Goal: Task Accomplishment & Management: Manage account settings

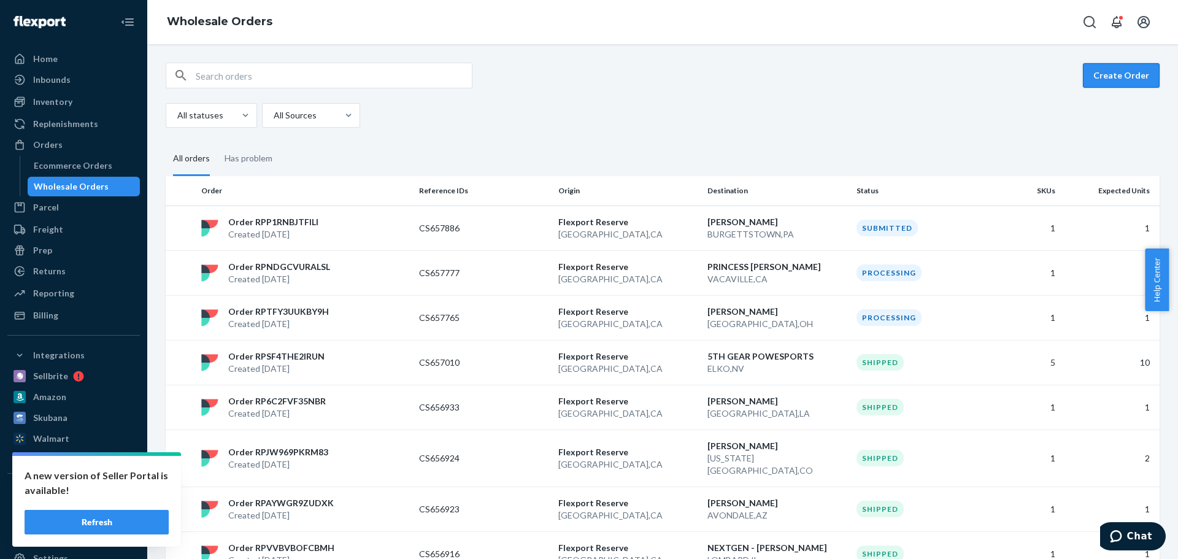
click at [1110, 75] on button "Create Order" at bounding box center [1121, 75] width 77 height 25
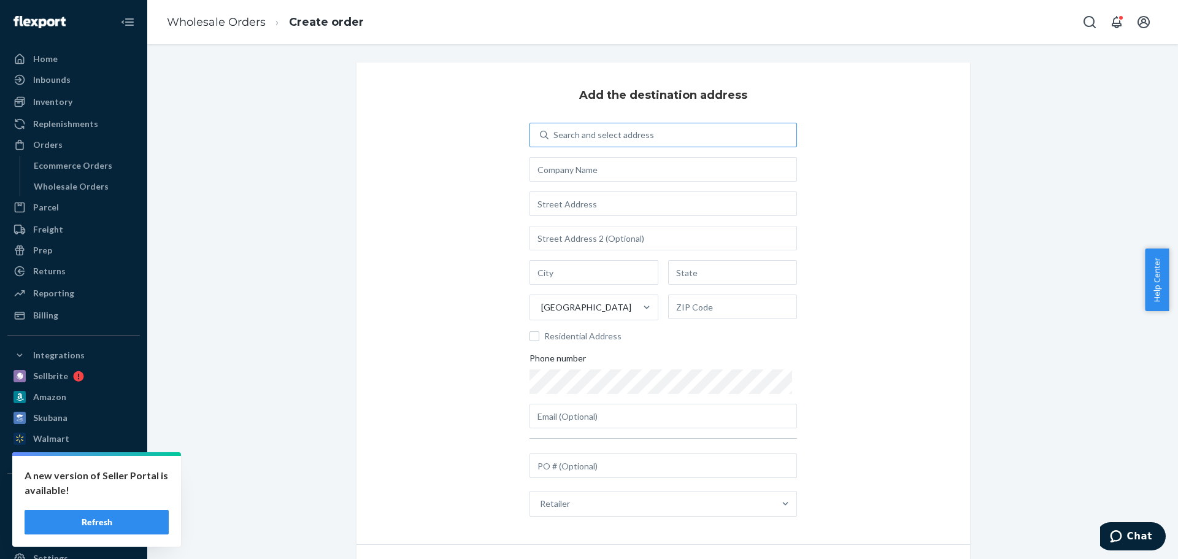
click at [558, 132] on div "Search and select address" at bounding box center [604, 135] width 101 height 12
click at [555, 132] on input "Search and select address" at bounding box center [554, 135] width 1 height 12
click at [551, 169] on input "text" at bounding box center [664, 169] width 268 height 25
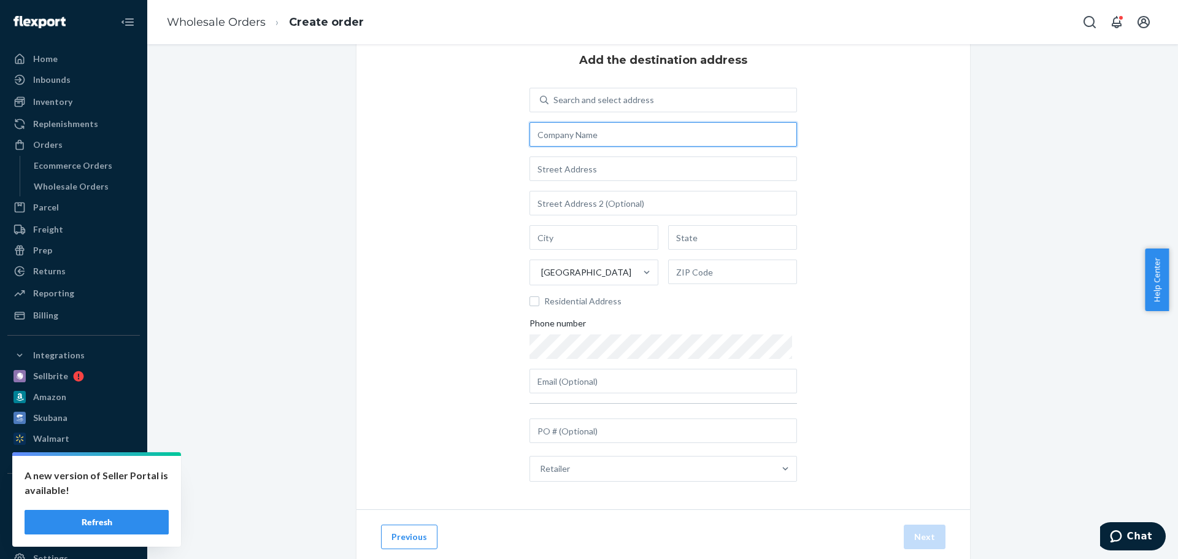
scroll to position [69, 0]
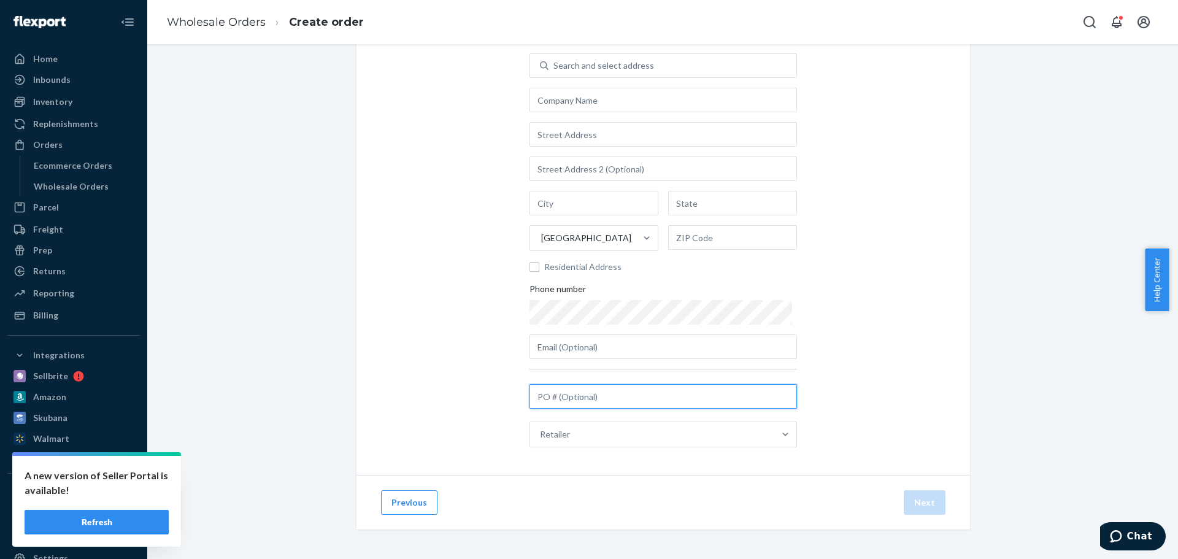
click at [565, 398] on input "text" at bounding box center [664, 396] width 268 height 25
paste input "STAR-XHBXVUUGGXGRU"
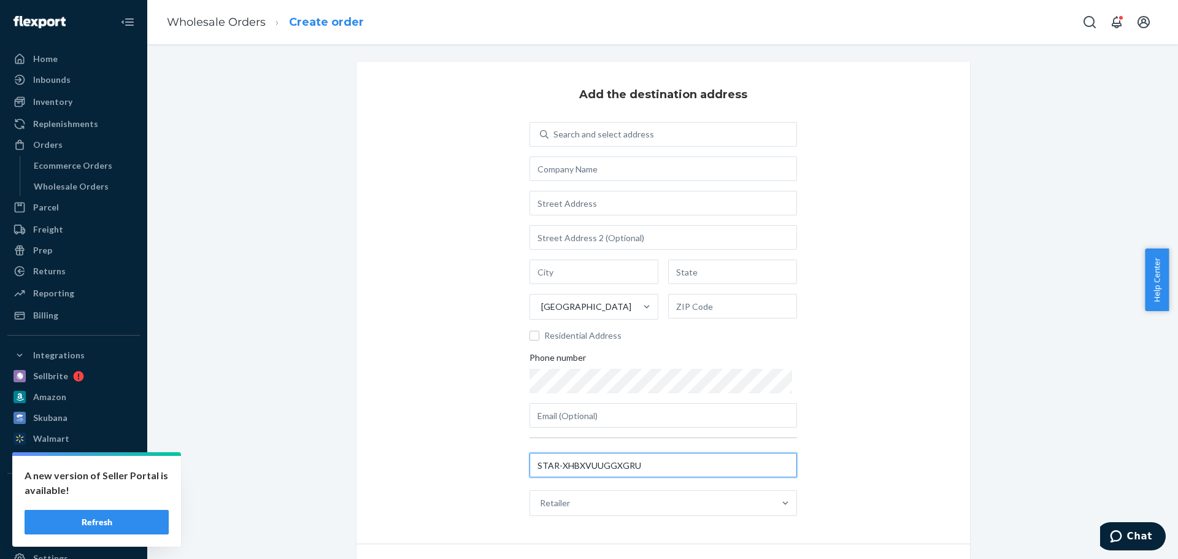
scroll to position [0, 0]
type input "STAR-XHBXVUUGGXGRU"
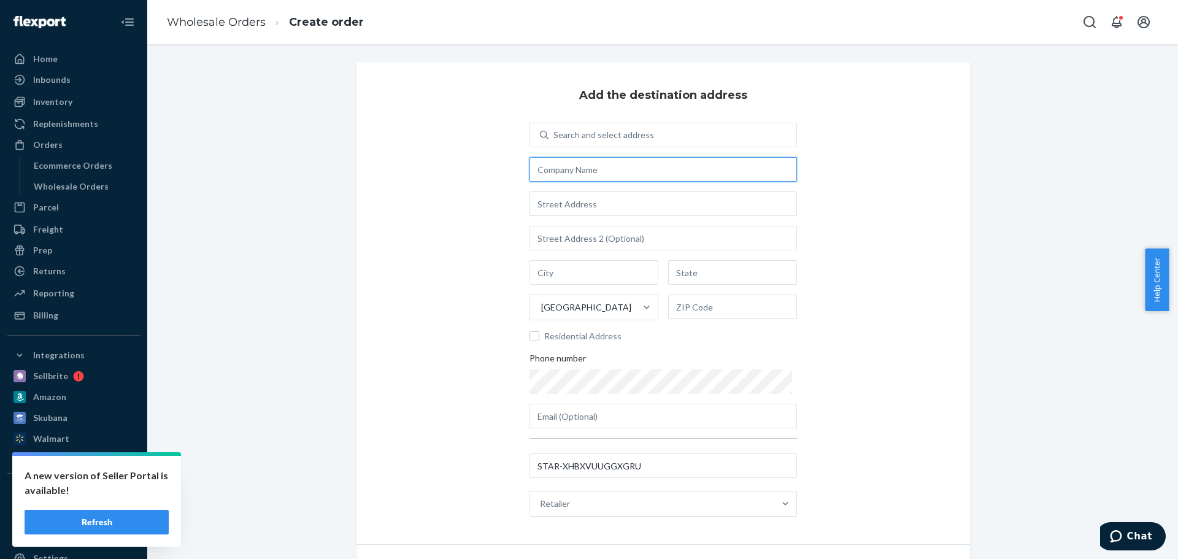
click at [548, 174] on input "text" at bounding box center [664, 169] width 268 height 25
paste input "IUST - Amazon AWD"
type input "IUST - Amazon AWD"
click at [423, 149] on div "Add the destination address Search and select address IUST - Amazon AWD United …" at bounding box center [664, 304] width 614 height 482
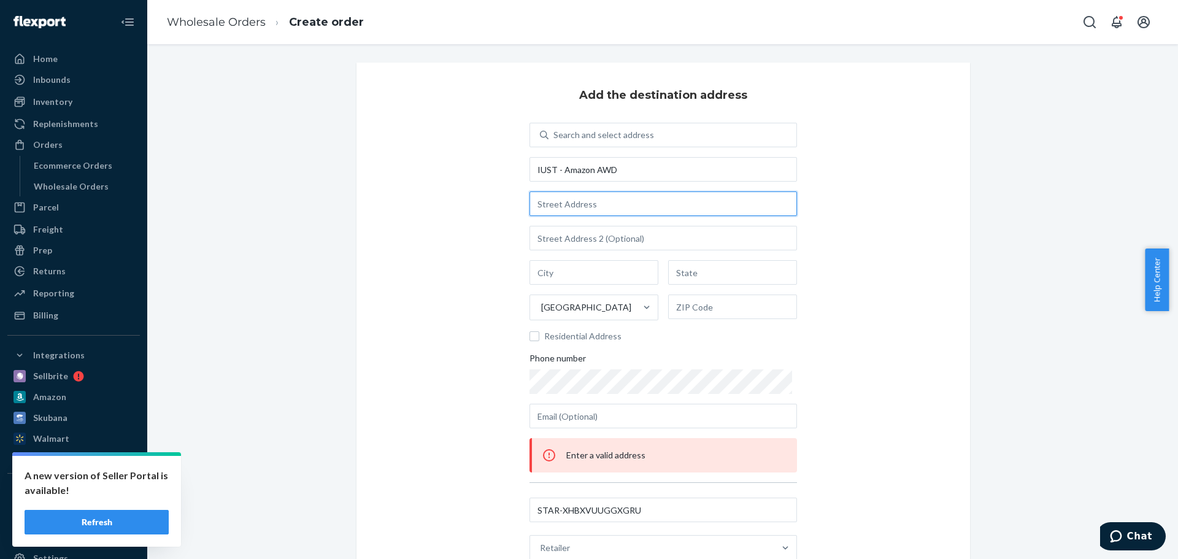
click at [602, 204] on input "text" at bounding box center [664, 204] width 268 height 25
paste input "15651 Greenmount Rd"
type input "15651 Greenmount Rd"
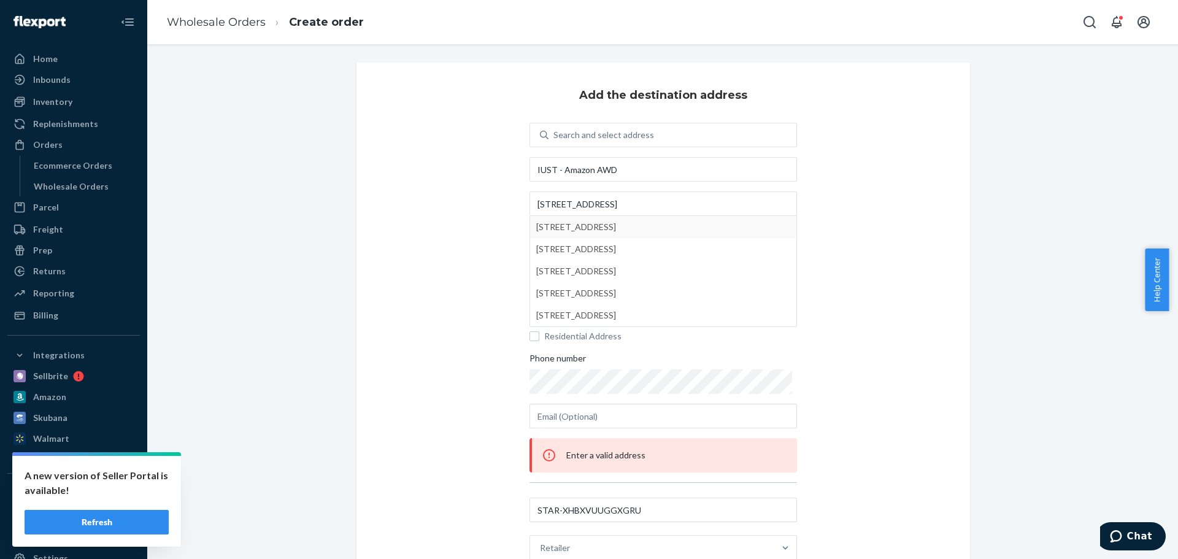
type input "Greencastle"
type input "PA"
type input "17225"
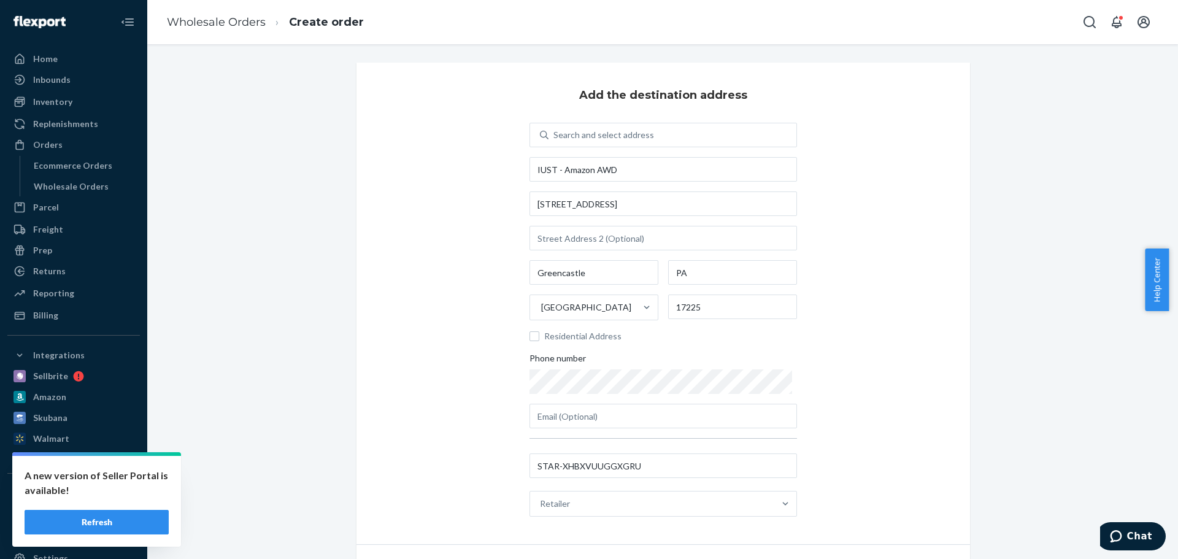
scroll to position [69, 0]
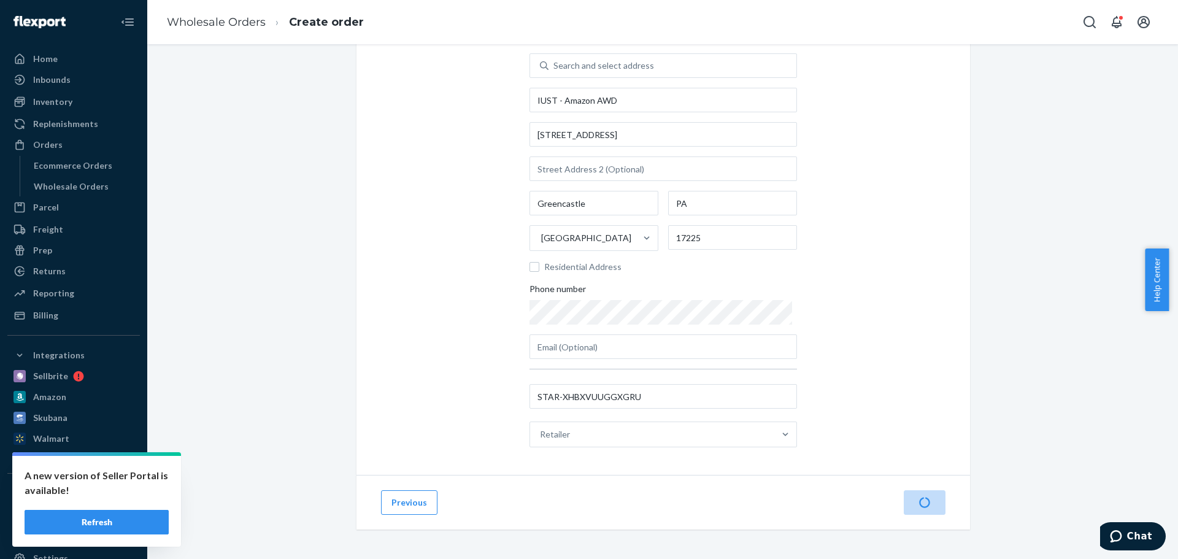
click at [865, 336] on div "Add the destination address Search and select address IUST - Amazon AWD 15651 G…" at bounding box center [664, 234] width 614 height 482
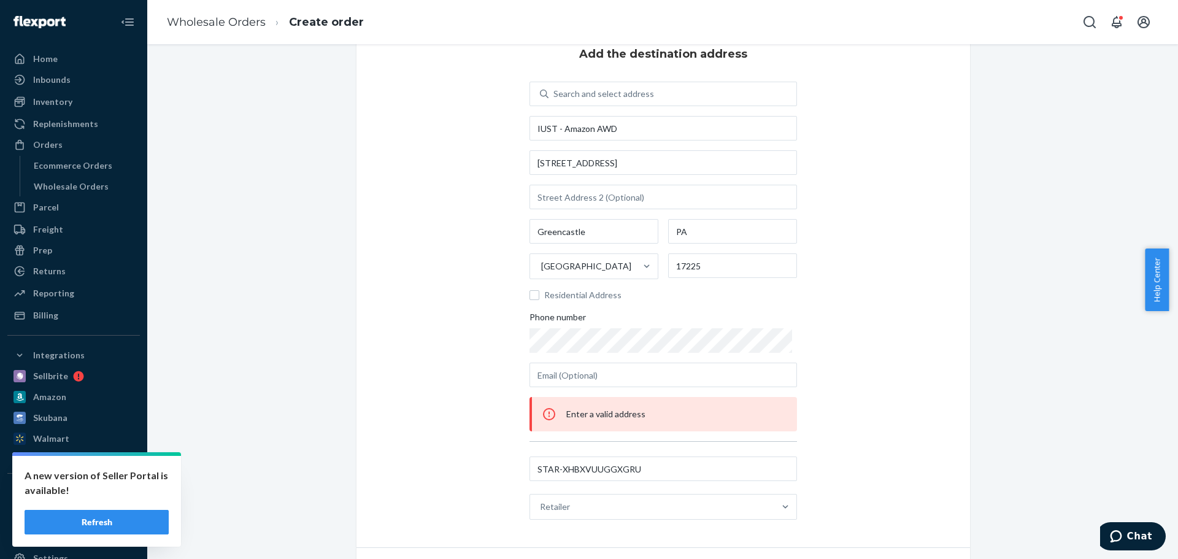
scroll to position [0, 0]
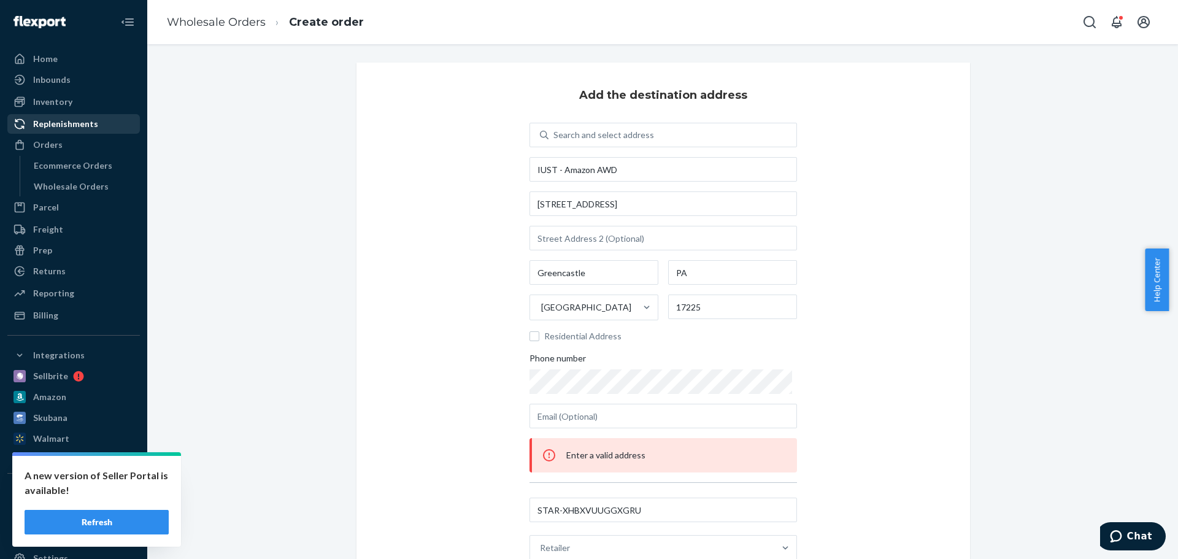
click at [63, 124] on div "Replenishments" at bounding box center [65, 124] width 65 height 12
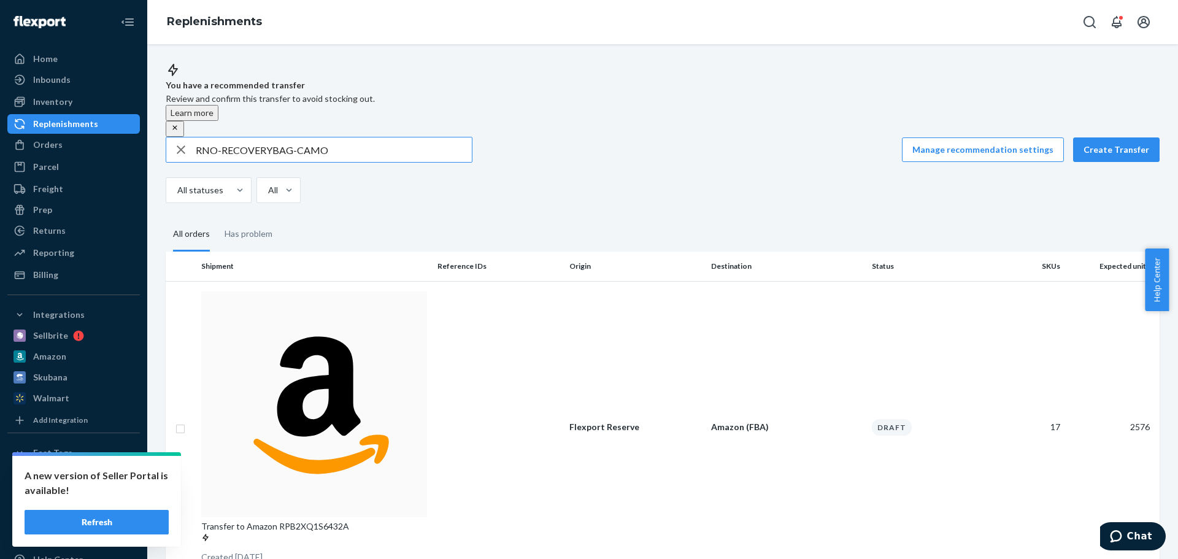
type input "RNO-RECOVERYBAG-CAMO"
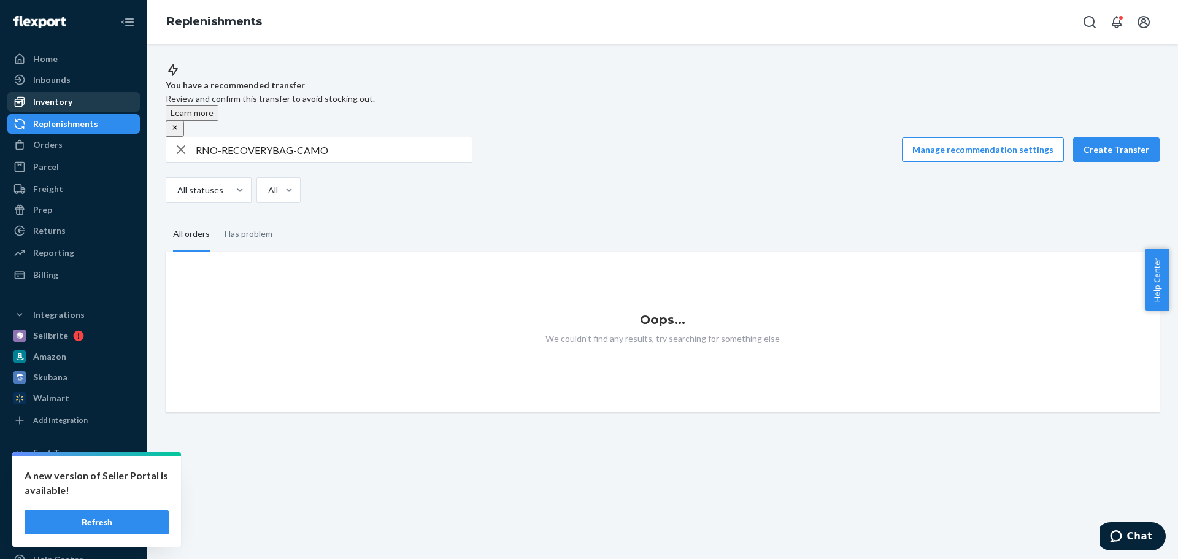
click at [64, 101] on div "Inventory" at bounding box center [52, 102] width 39 height 12
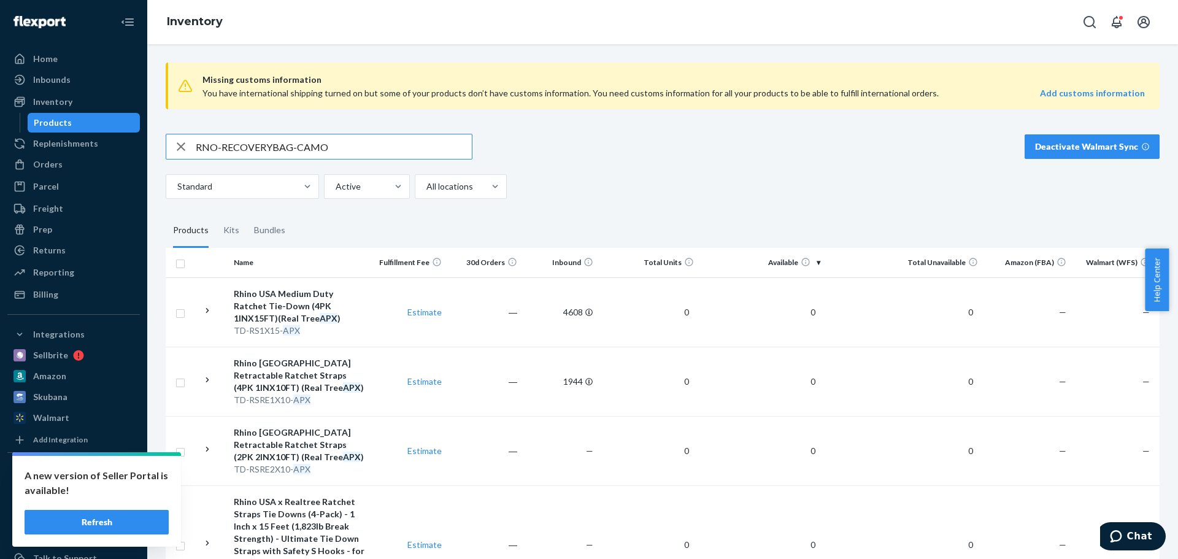
type input "RNO-RECOVERYBAG-CAMO"
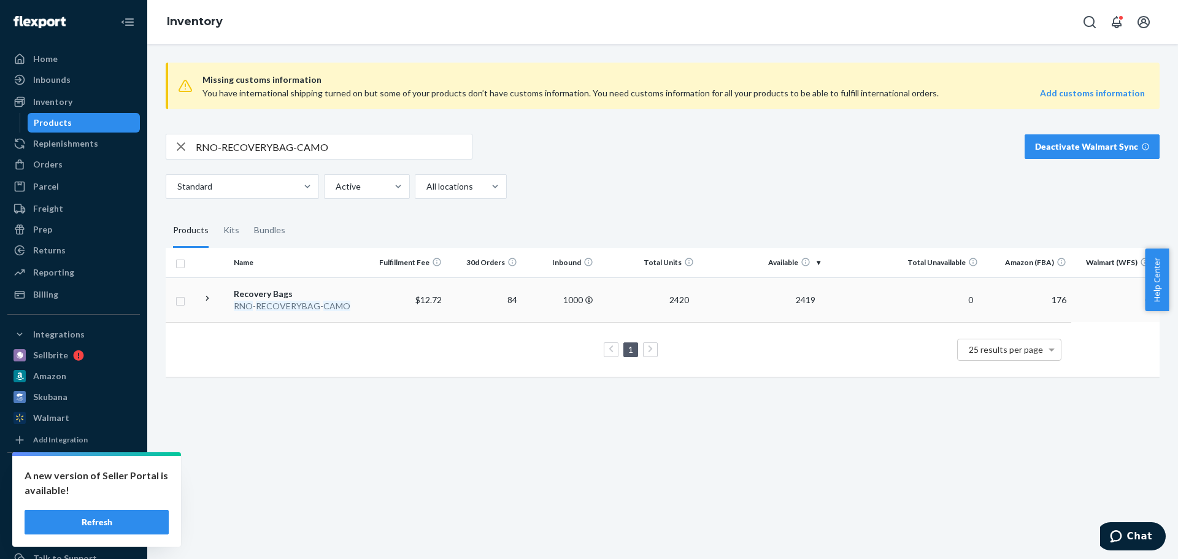
click at [359, 288] on div "Recovery Bags" at bounding box center [300, 294] width 132 height 12
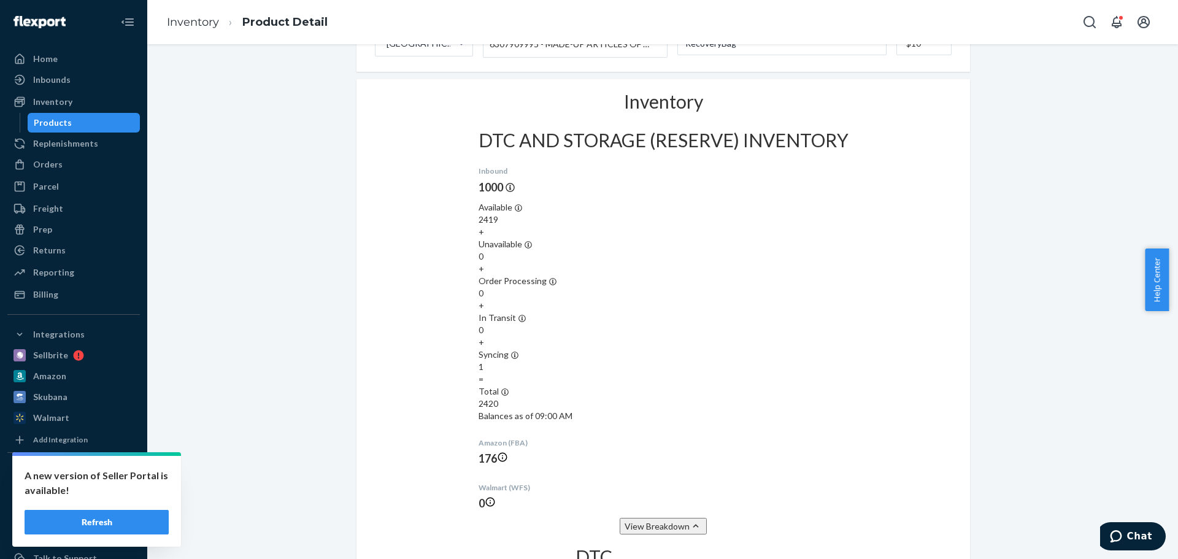
scroll to position [737, 0]
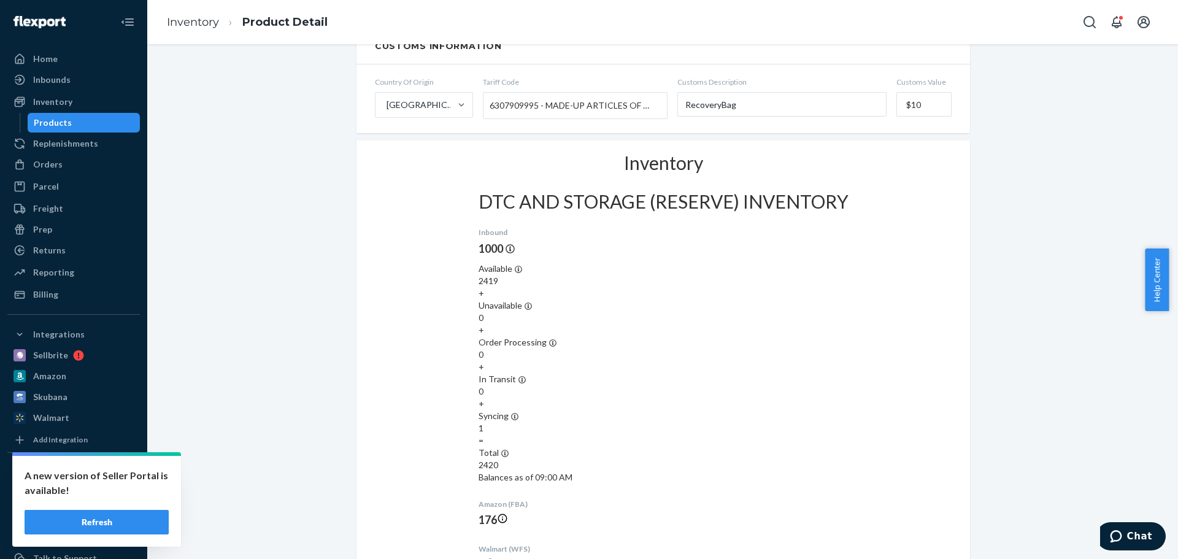
drag, startPoint x: 398, startPoint y: 414, endPoint x: 420, endPoint y: 412, distance: 22.2
drag, startPoint x: 427, startPoint y: 414, endPoint x: 390, endPoint y: 415, distance: 37.4
click at [313, 382] on div "Recovery Bags Actions Add components Hide Request removal Create inbound identi…" at bounding box center [663, 465] width 1013 height 2278
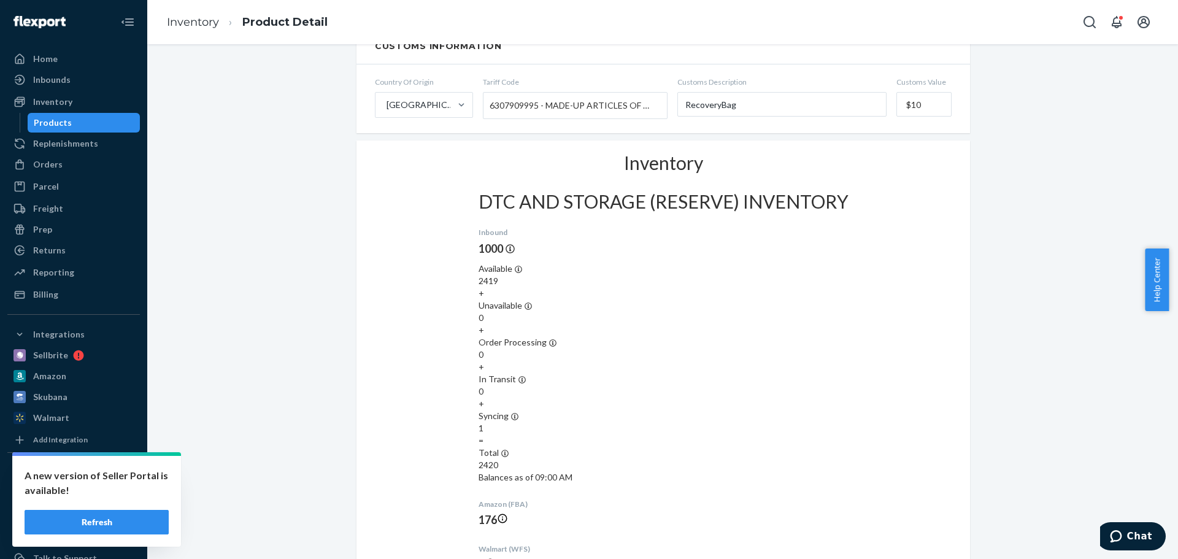
click at [127, 527] on button "Refresh" at bounding box center [97, 522] width 144 height 25
